Goal: Task Accomplishment & Management: Manage account settings

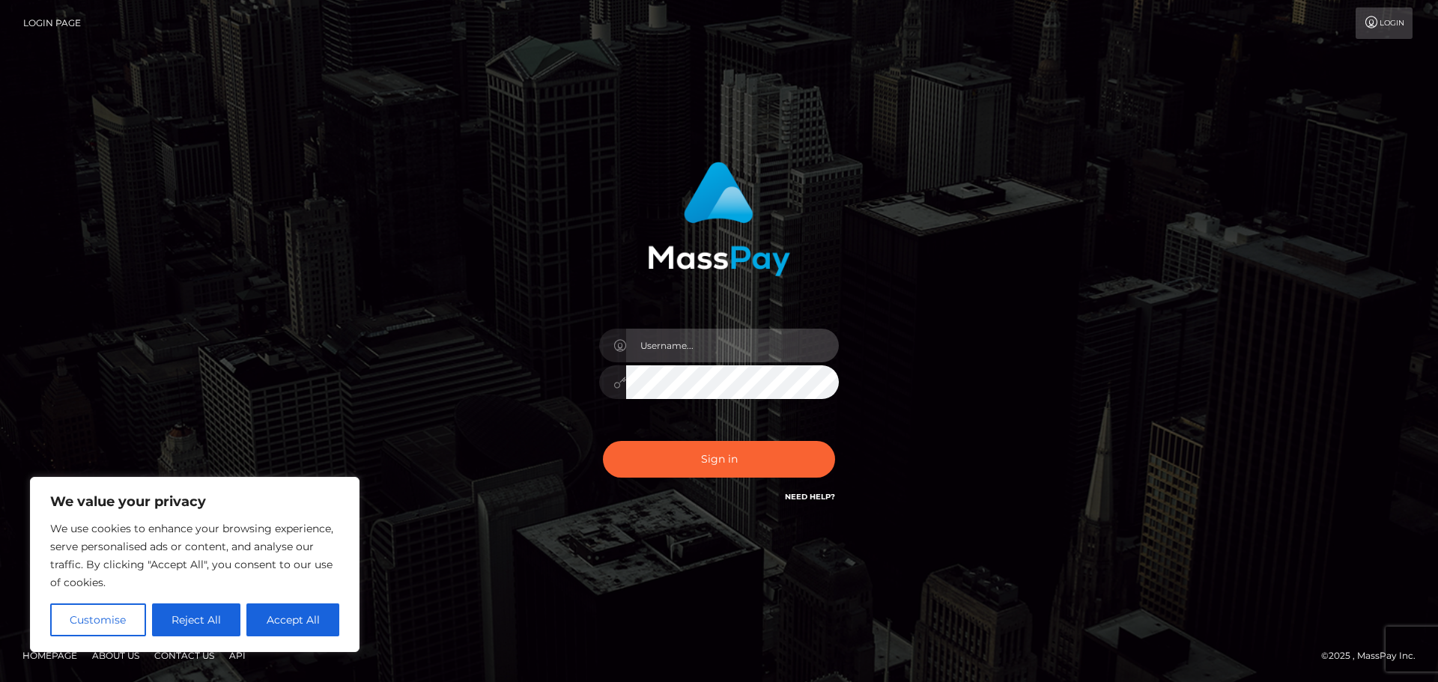
click at [740, 341] on input "text" at bounding box center [732, 346] width 213 height 34
type input "[EMAIL_ADDRESS][DOMAIN_NAME]"
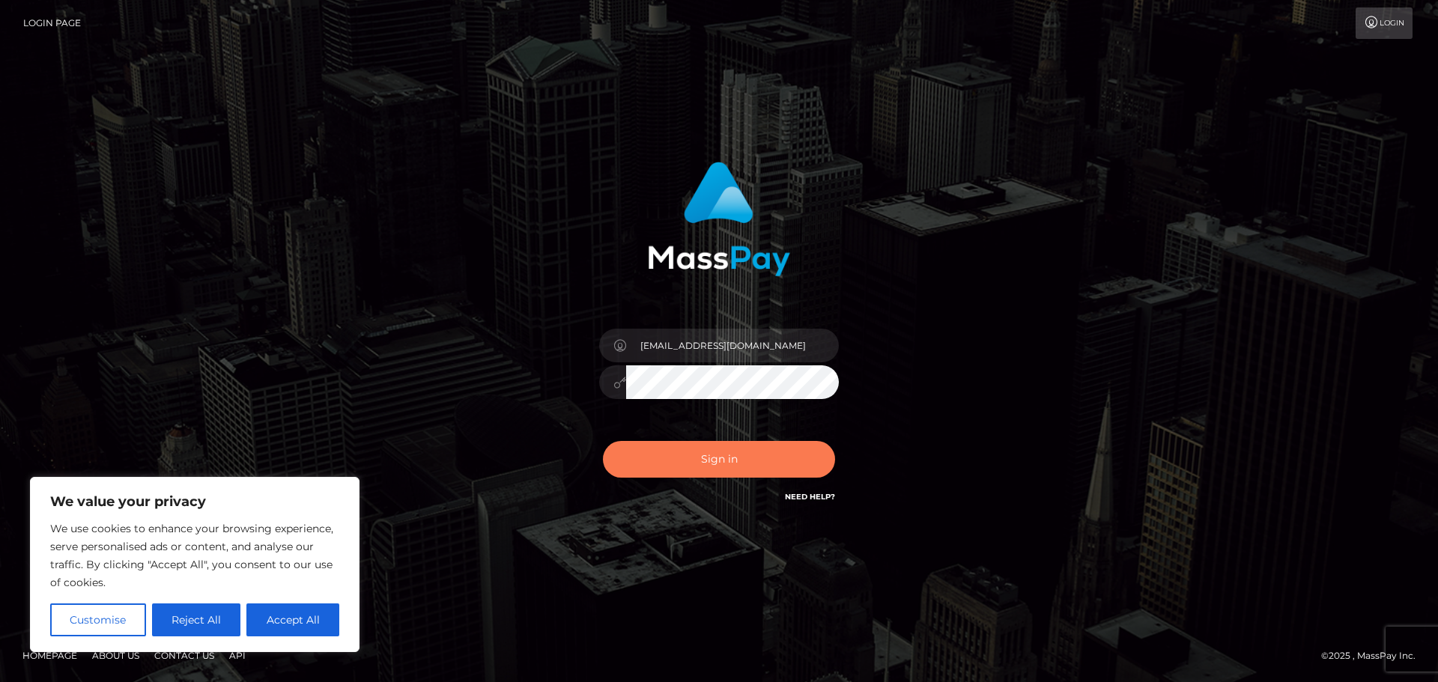
click at [728, 451] on button "Sign in" at bounding box center [719, 459] width 232 height 37
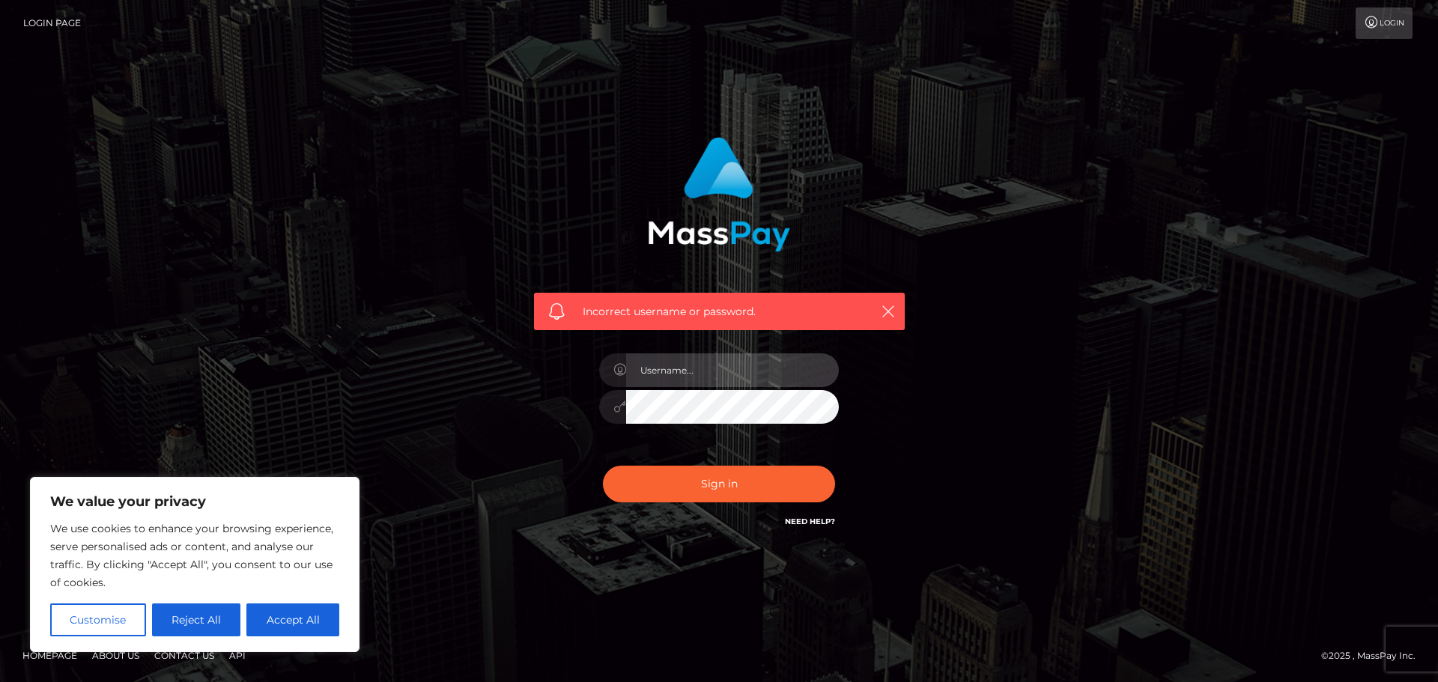
click at [720, 382] on input "text" at bounding box center [732, 370] width 213 height 34
type input "[EMAIL_ADDRESS][DOMAIN_NAME]"
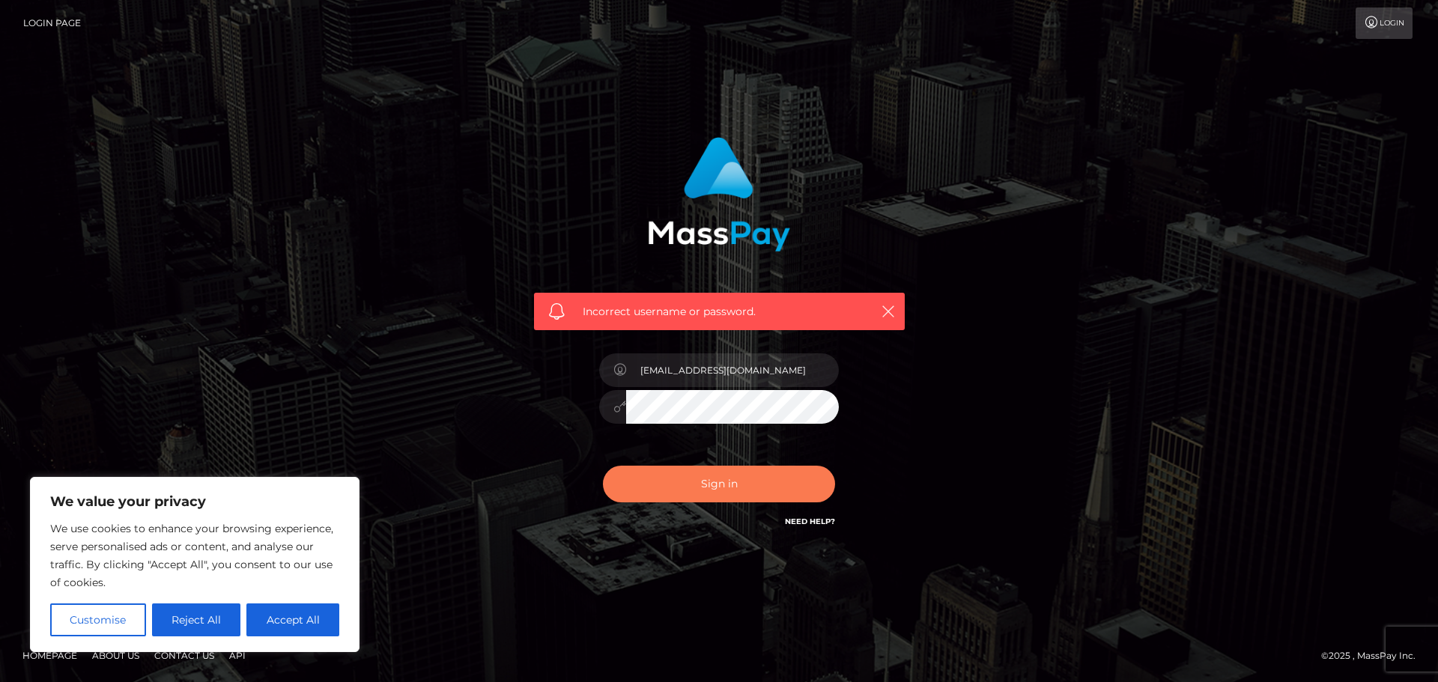
click at [712, 487] on button "Sign in" at bounding box center [719, 484] width 232 height 37
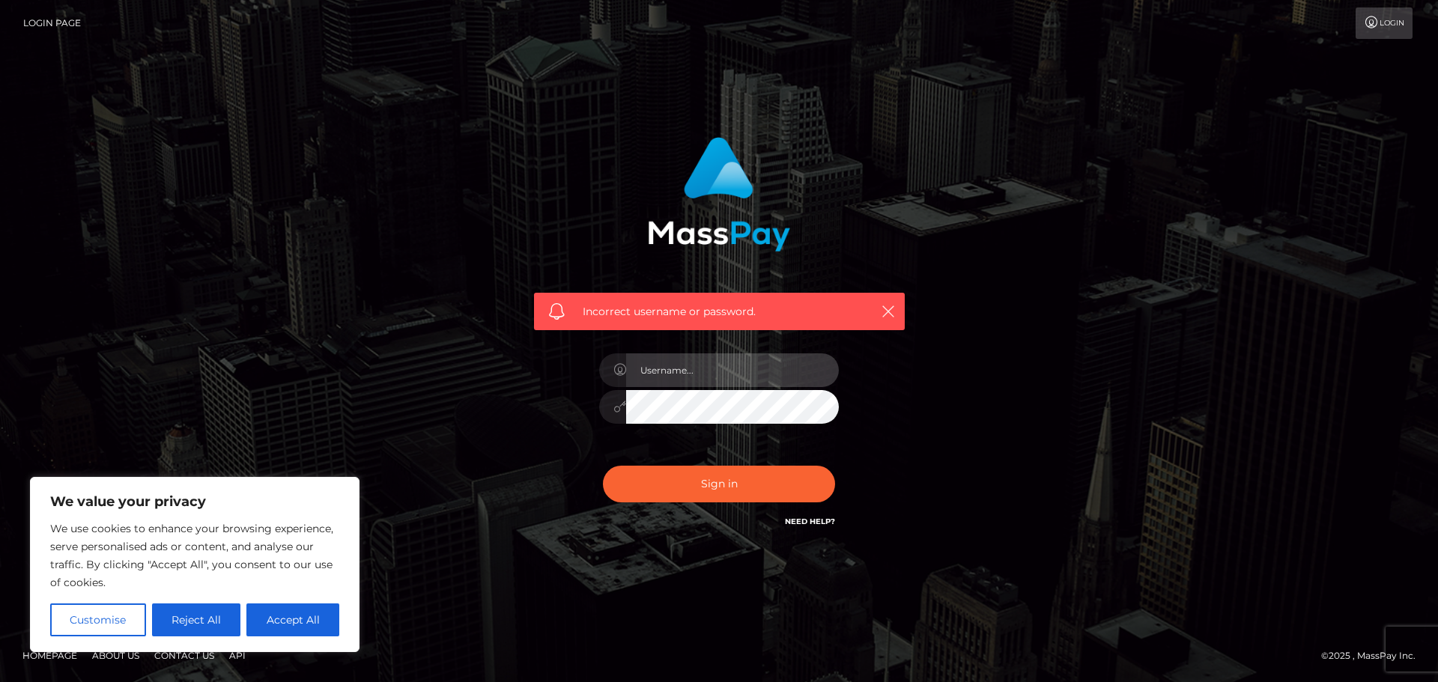
click at [699, 380] on input "text" at bounding box center [732, 370] width 213 height 34
type input "[EMAIL_ADDRESS][DOMAIN_NAME]"
click at [603, 466] on button "Sign in" at bounding box center [719, 484] width 232 height 37
click at [704, 377] on input "text" at bounding box center [732, 370] width 213 height 34
type input "[EMAIL_ADDRESS][DOMAIN_NAME]"
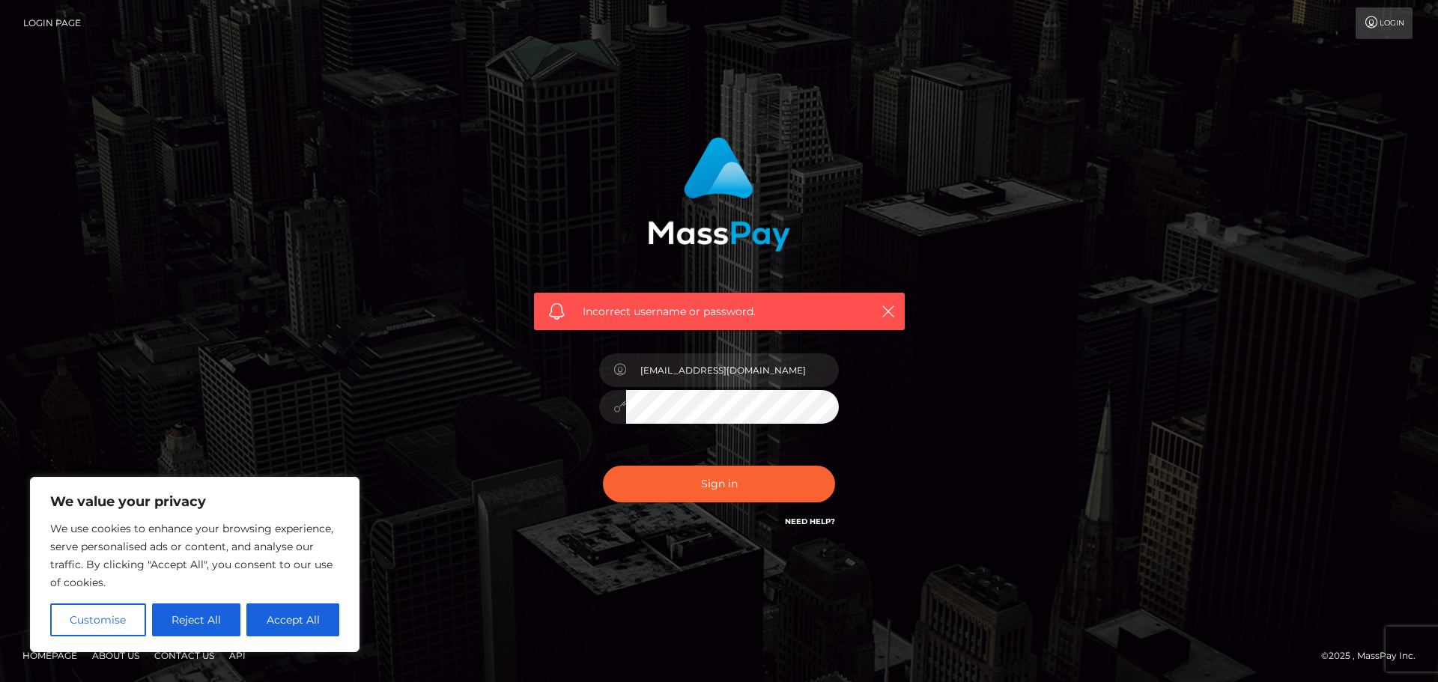
click at [603, 466] on button "Sign in" at bounding box center [719, 484] width 232 height 37
